Goal: Find specific page/section: Find specific page/section

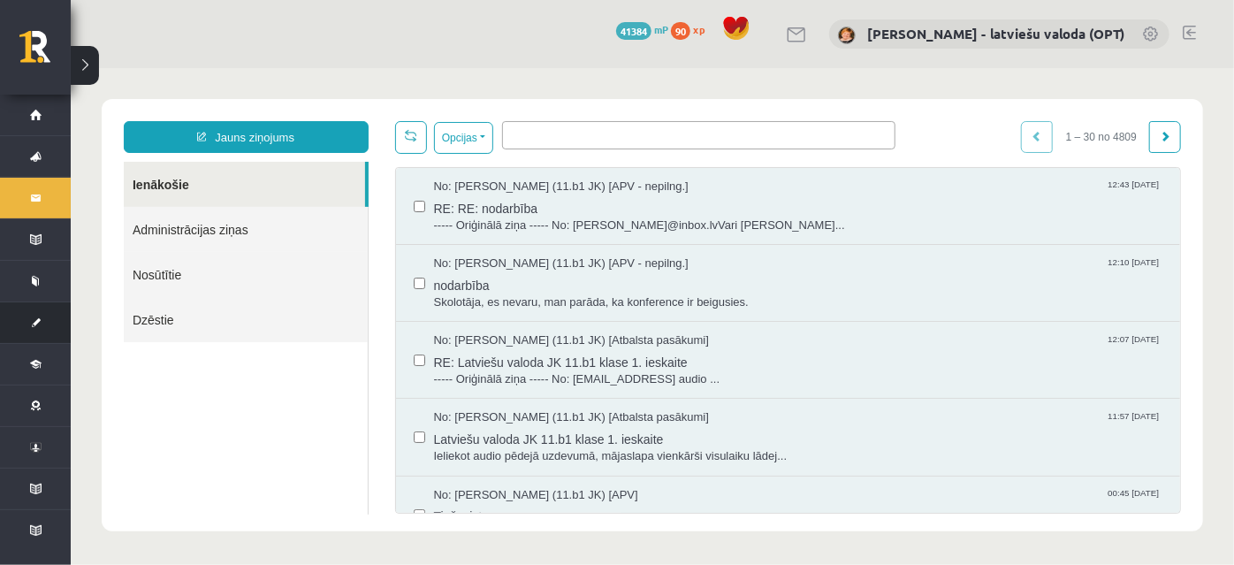
click at [41, 329] on link "[DEMOGRAPHIC_DATA]" at bounding box center [35, 322] width 71 height 41
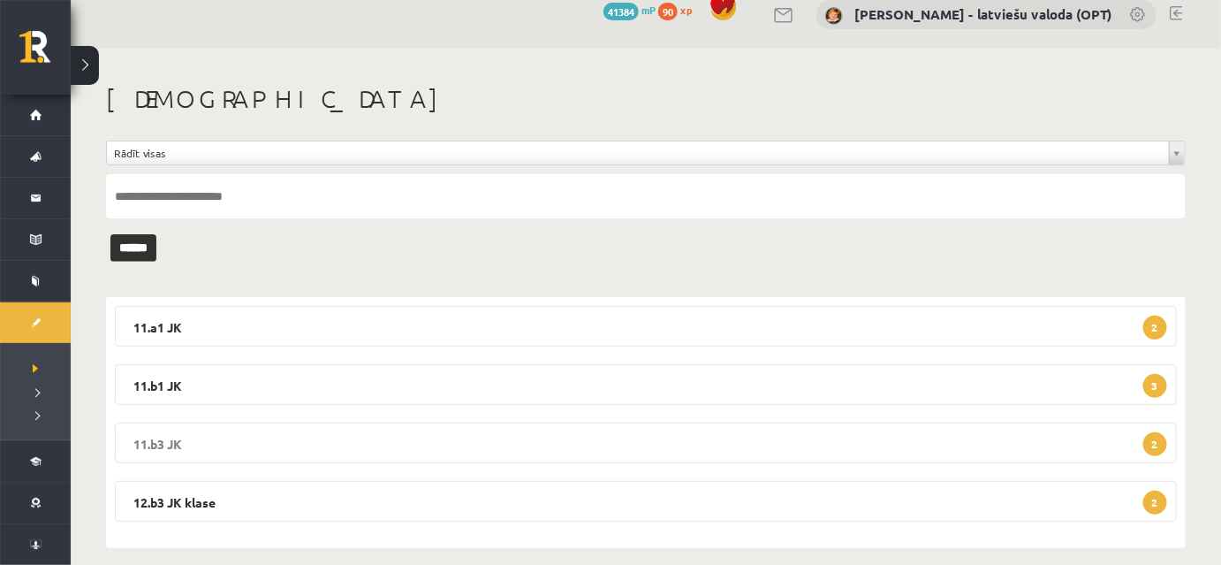
scroll to position [36, 0]
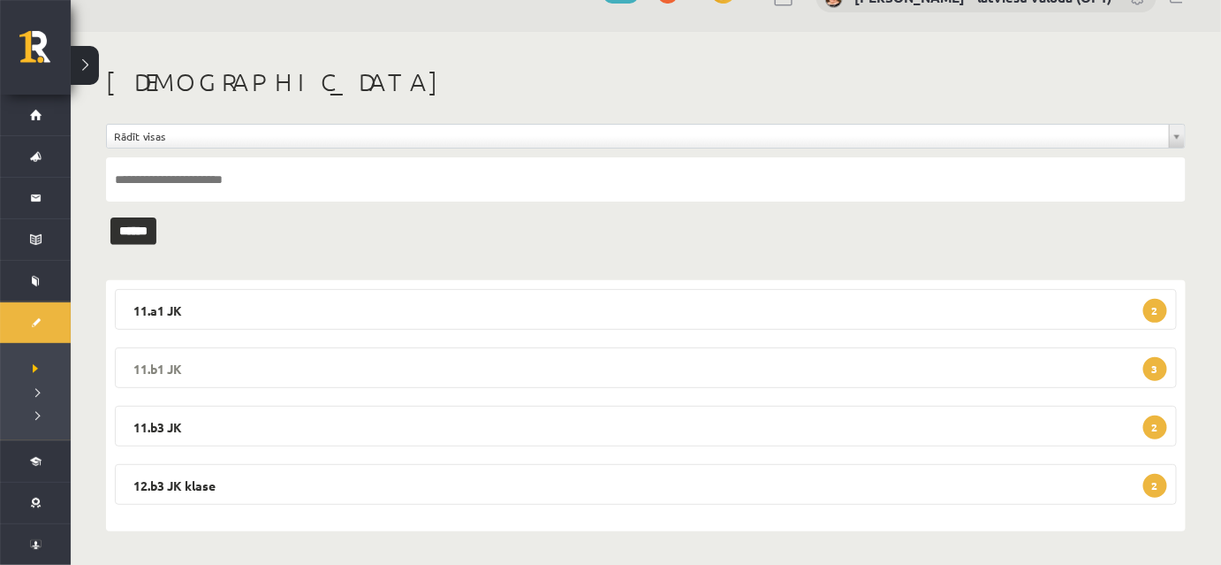
click at [718, 375] on legend "11.b1 JK 3" at bounding box center [646, 367] width 1062 height 41
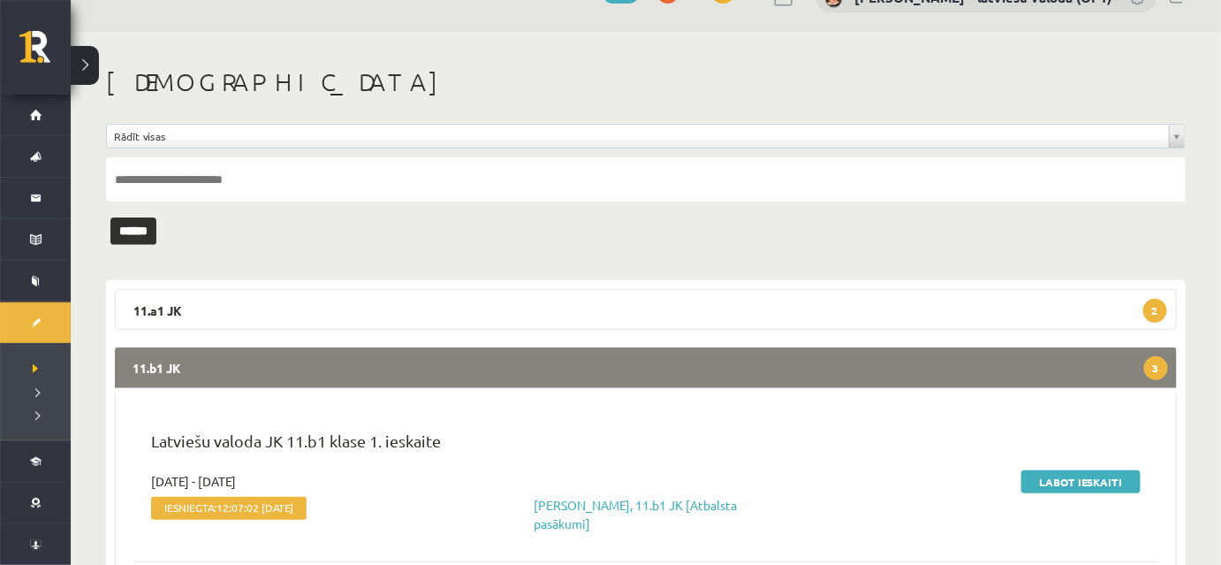
click at [718, 375] on legend "11.b1 JK 3" at bounding box center [646, 367] width 1062 height 41
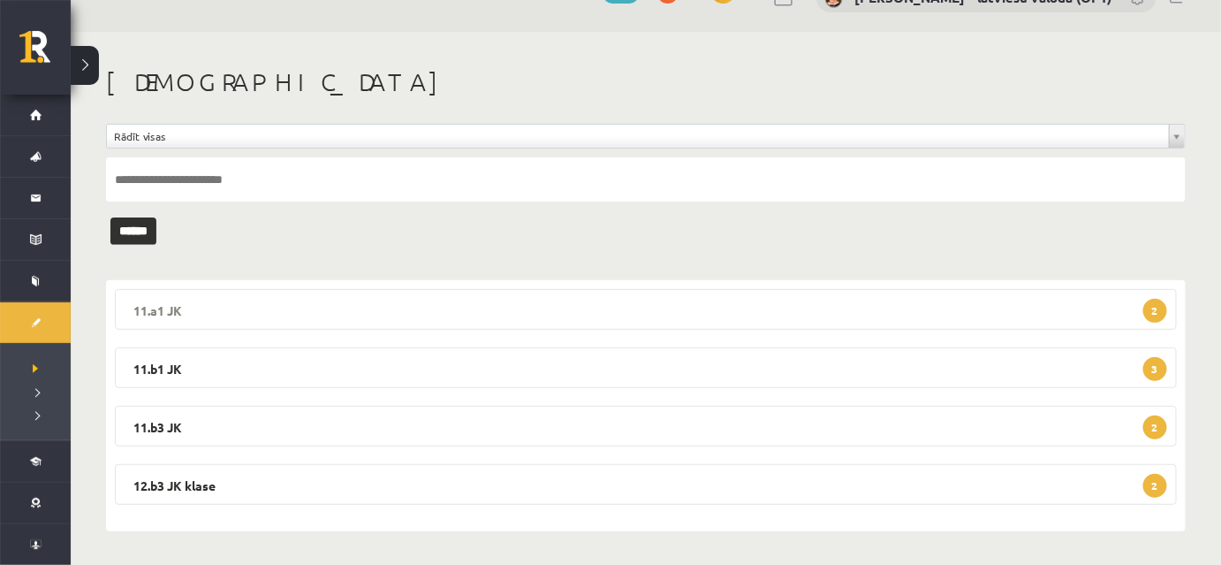
click at [731, 323] on legend "11.a1 JK 2" at bounding box center [646, 309] width 1062 height 41
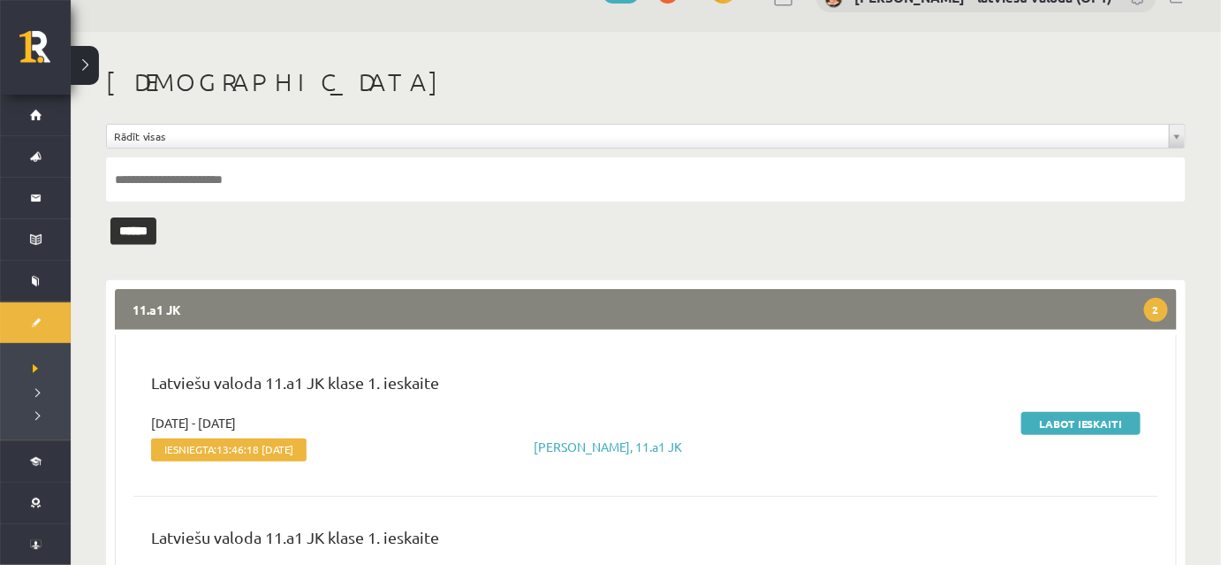
click at [731, 323] on legend "11.a1 JK 2" at bounding box center [646, 309] width 1062 height 41
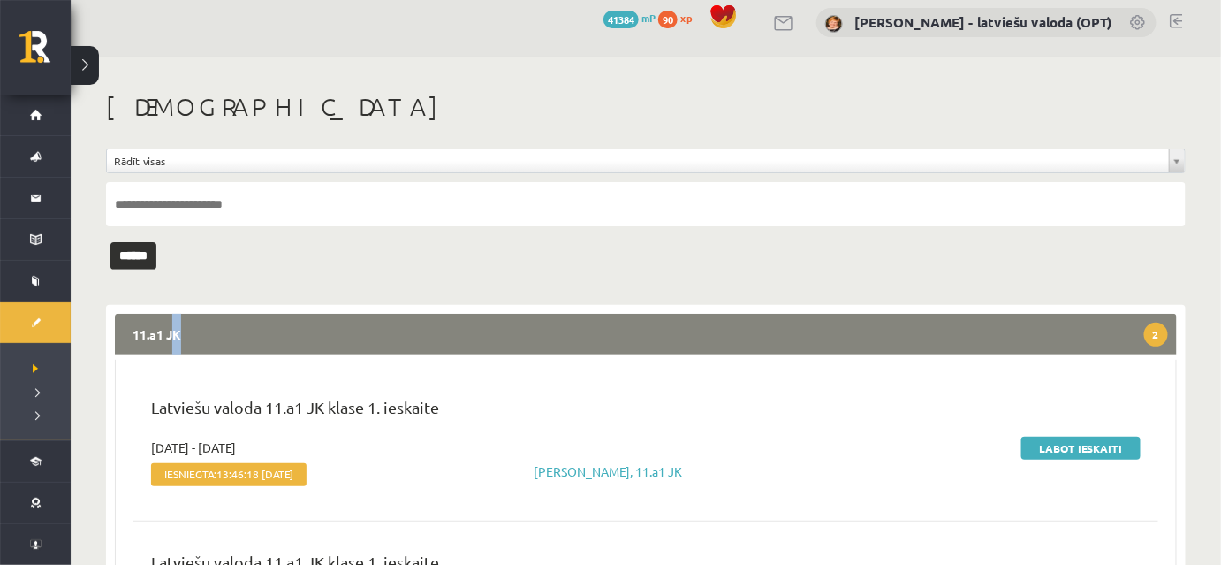
scroll to position [0, 0]
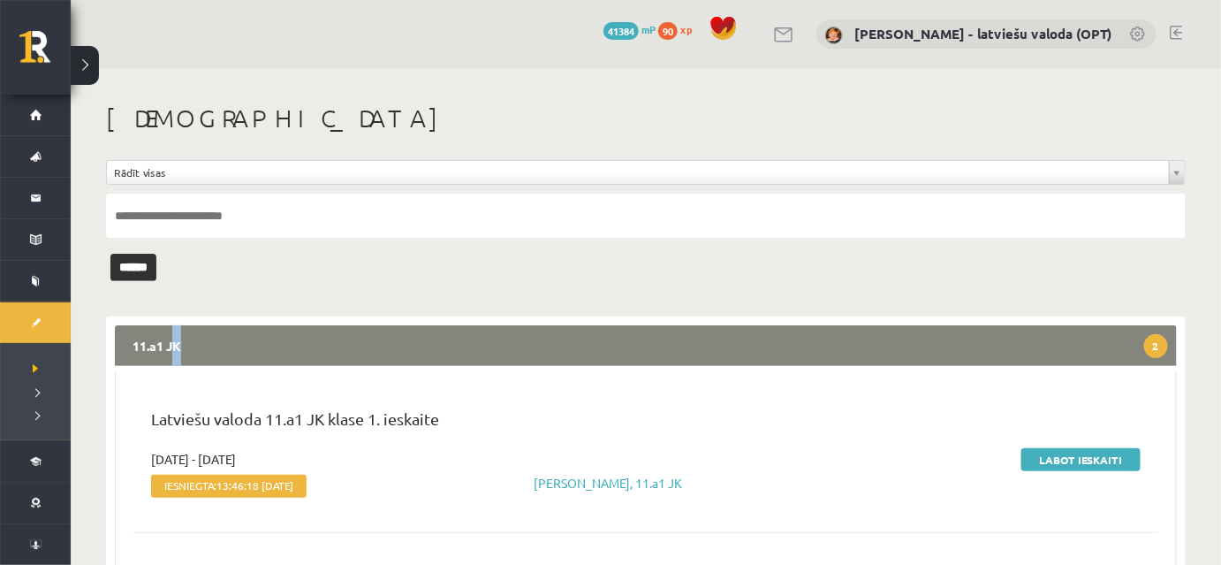
click at [1177, 34] on link at bounding box center [1176, 33] width 13 height 14
